Goal: Navigation & Orientation: Find specific page/section

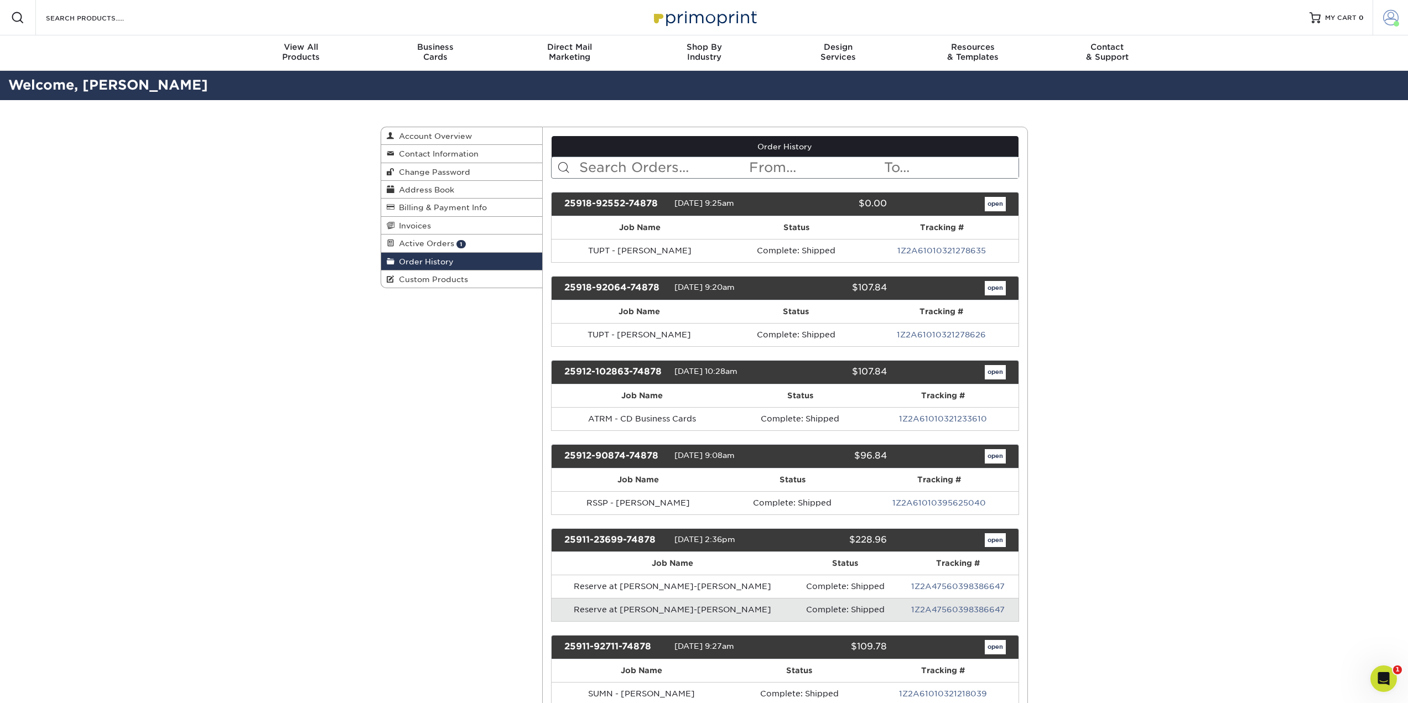
click at [1387, 19] on span at bounding box center [1390, 17] width 15 height 15
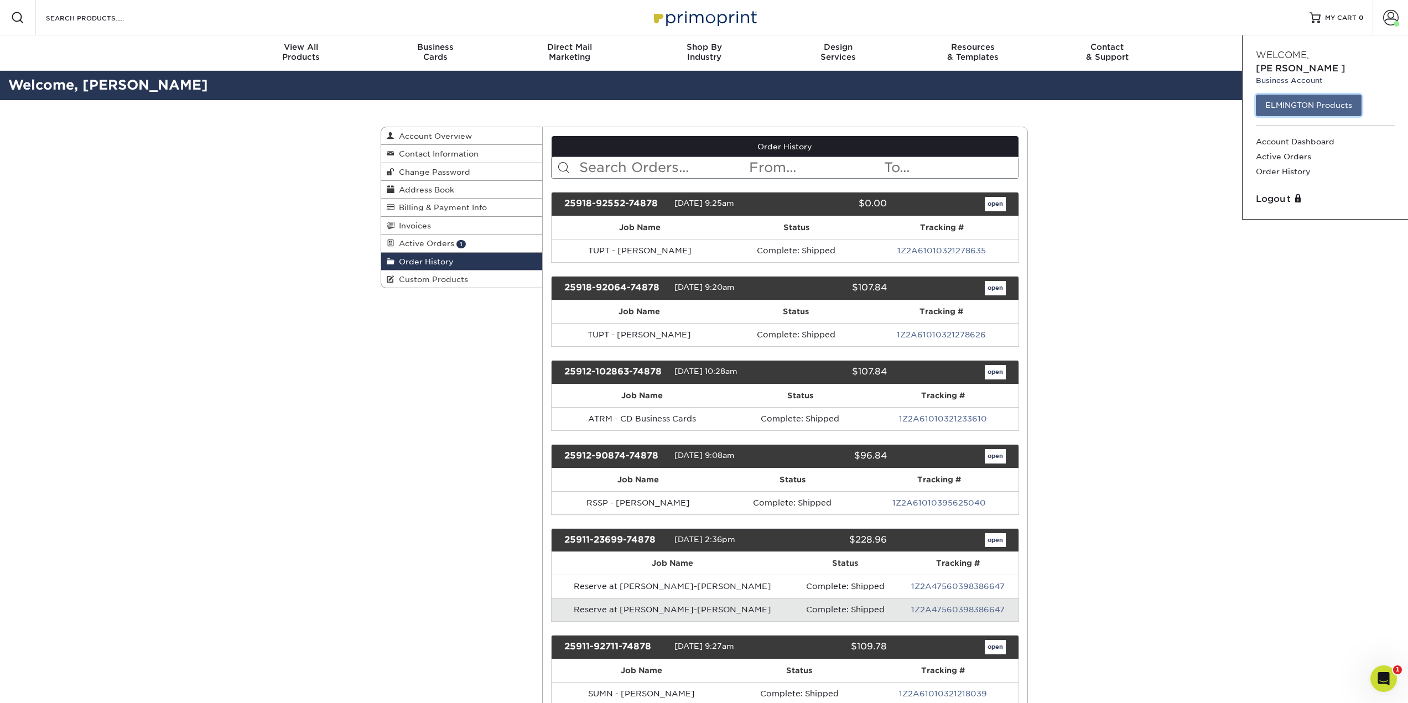
click at [1314, 95] on link "ELMINGTON Products" at bounding box center [1308, 105] width 106 height 21
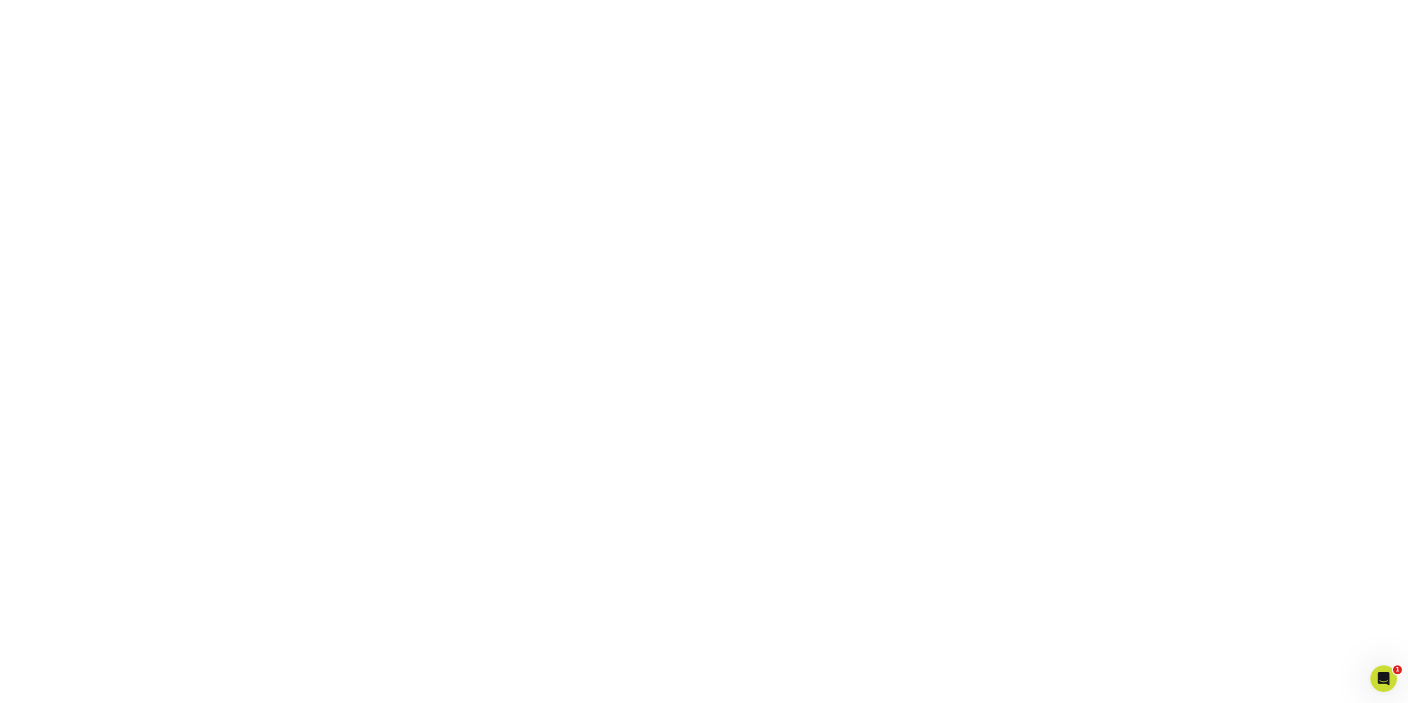
scroll to position [238, 0]
